Goal: Task Accomplishment & Management: Manage account settings

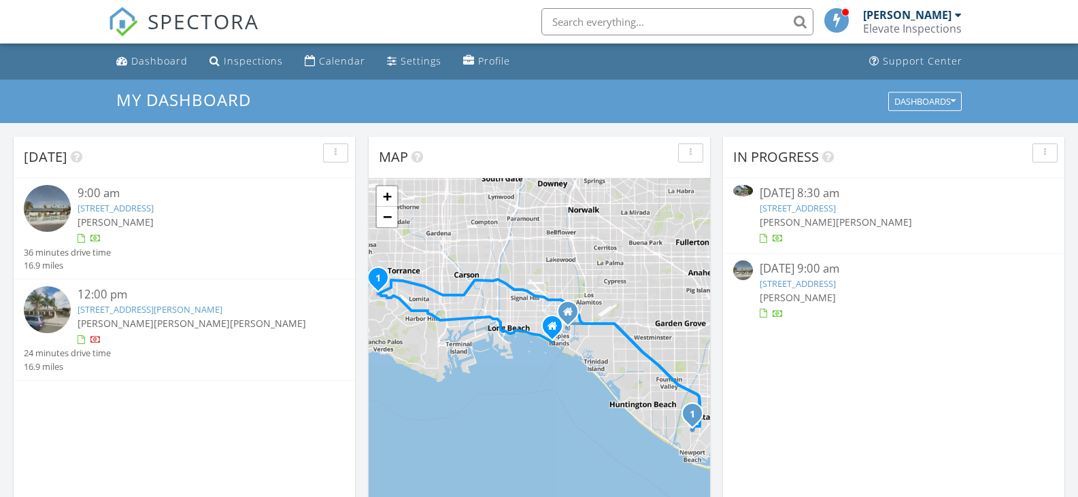
scroll to position [1259, 1099]
click at [210, 401] on div "Today 9:00 am 246 Vía Los Miradores, Redondo Beach, CA 90277 Ben Min 36 minutes…" at bounding box center [184, 334] width 341 height 395
click at [218, 198] on div "9:00 am" at bounding box center [198, 193] width 241 height 17
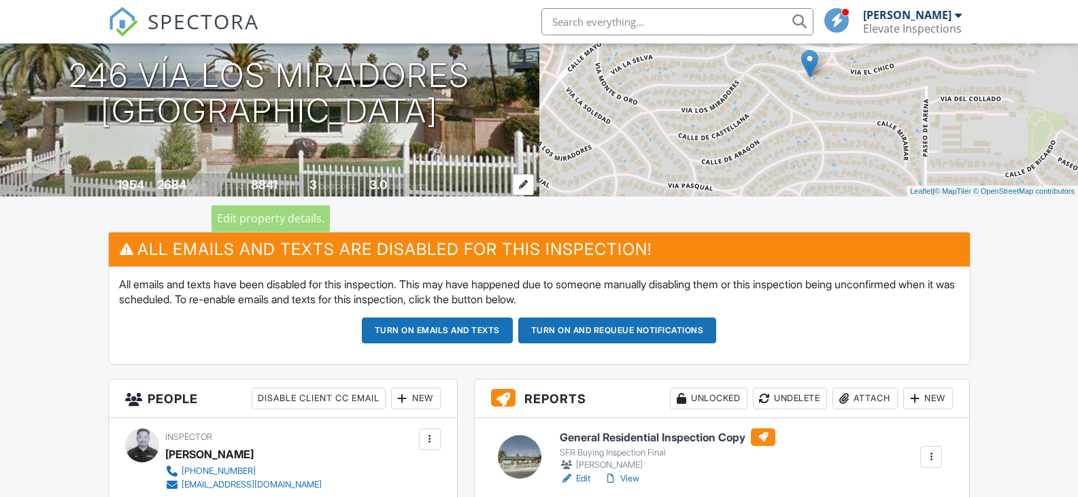
scroll to position [168, 0]
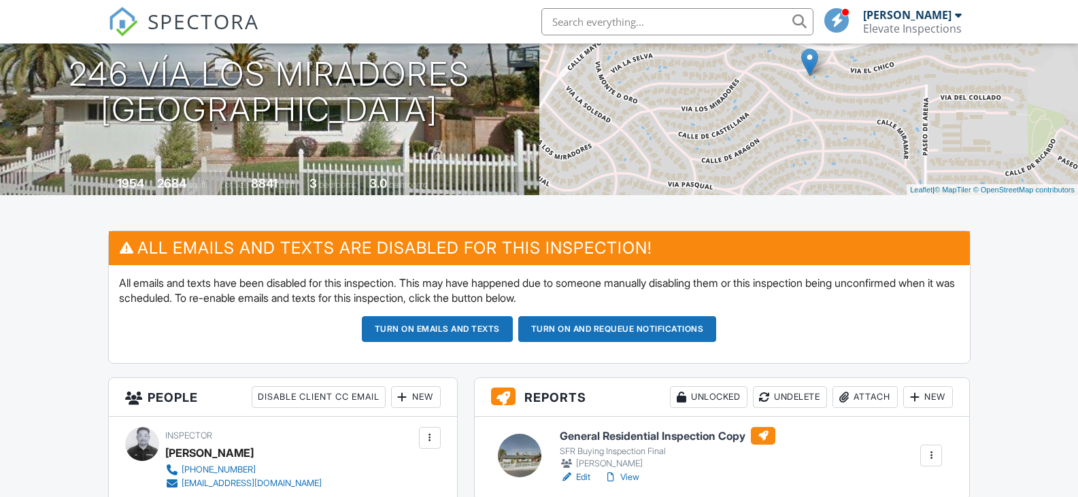
click at [582, 473] on link "Edit" at bounding box center [575, 478] width 31 height 14
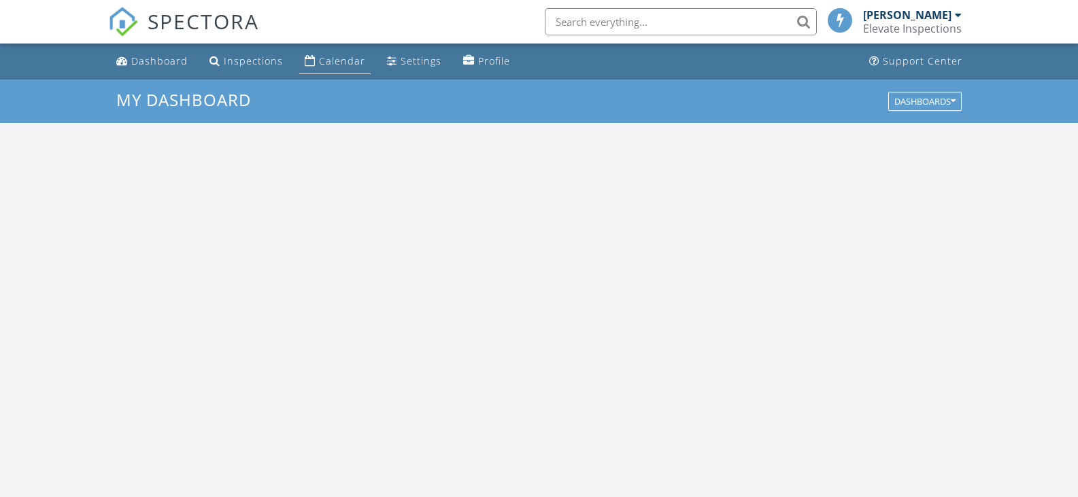
scroll to position [1259, 1099]
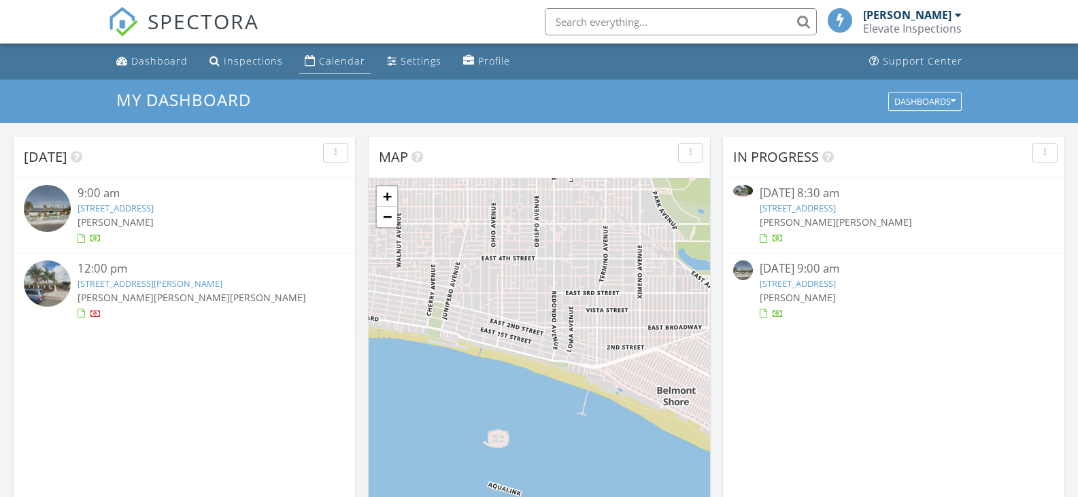
click at [331, 61] on div "Calendar" at bounding box center [342, 60] width 46 height 13
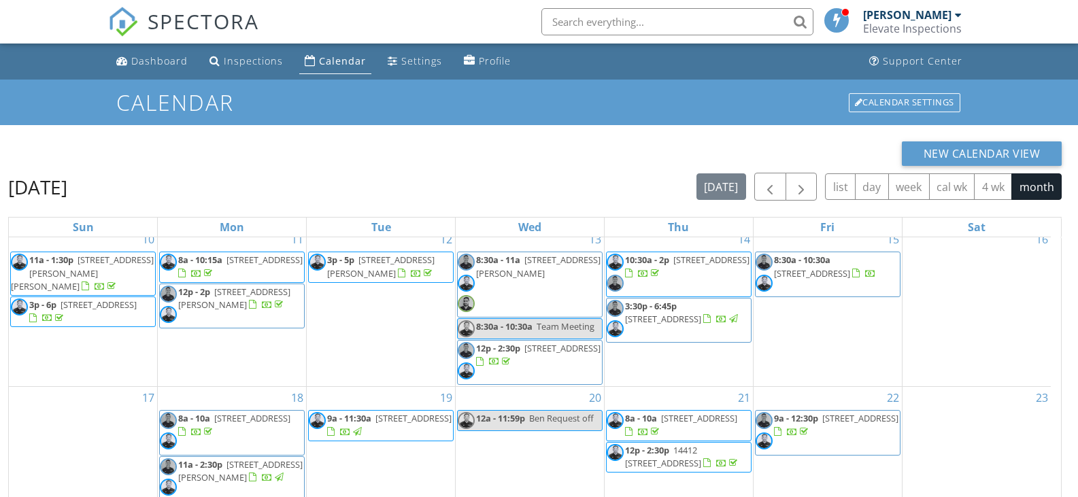
scroll to position [181, 0]
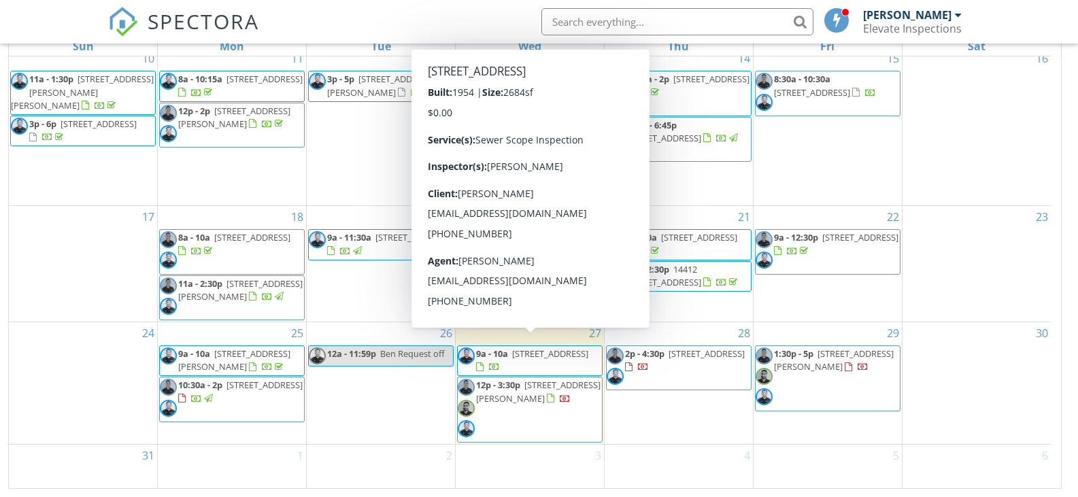
click at [537, 350] on span "246 Vía Los Miradores, Redondo Beach 90277" at bounding box center [550, 354] width 76 height 12
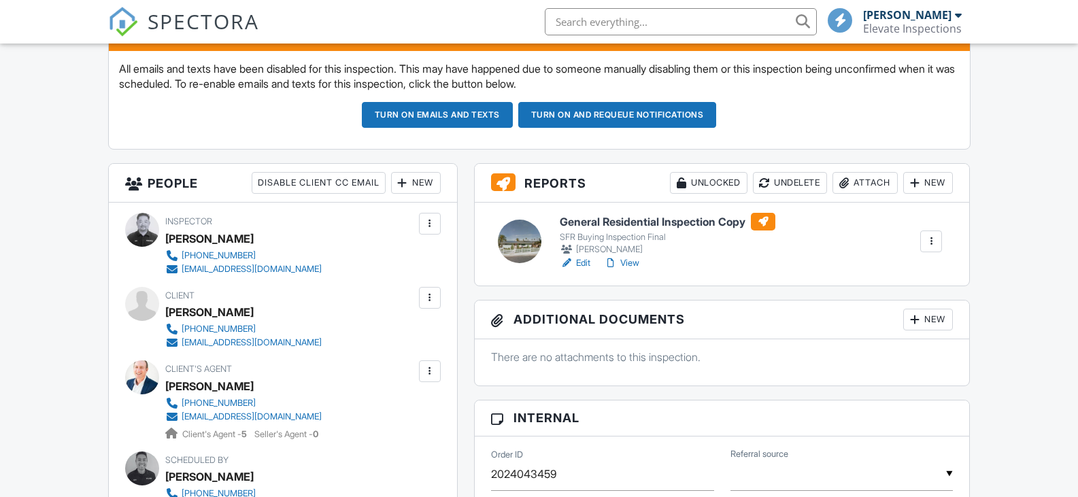
scroll to position [388, 0]
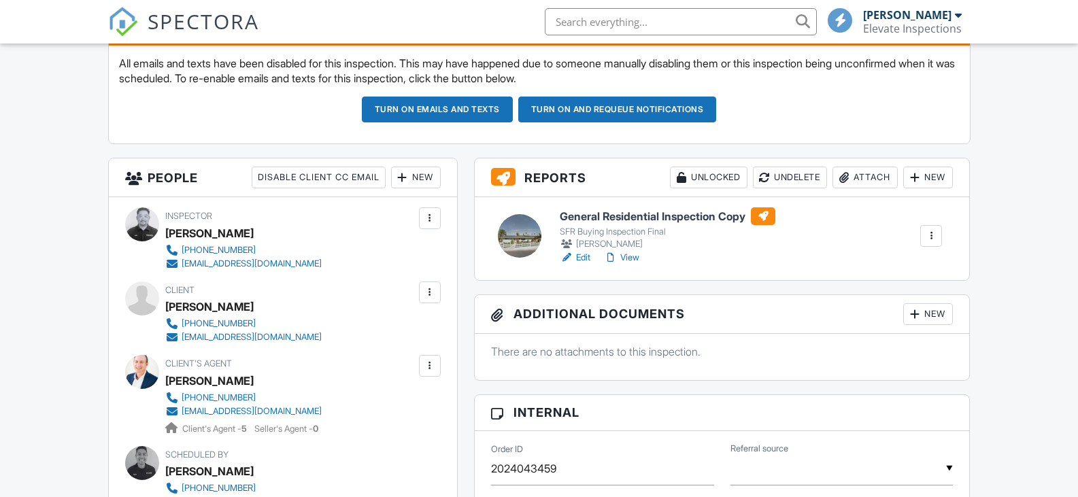
click at [587, 261] on link "Edit" at bounding box center [575, 258] width 31 height 14
